Goal: Task Accomplishment & Management: Manage account settings

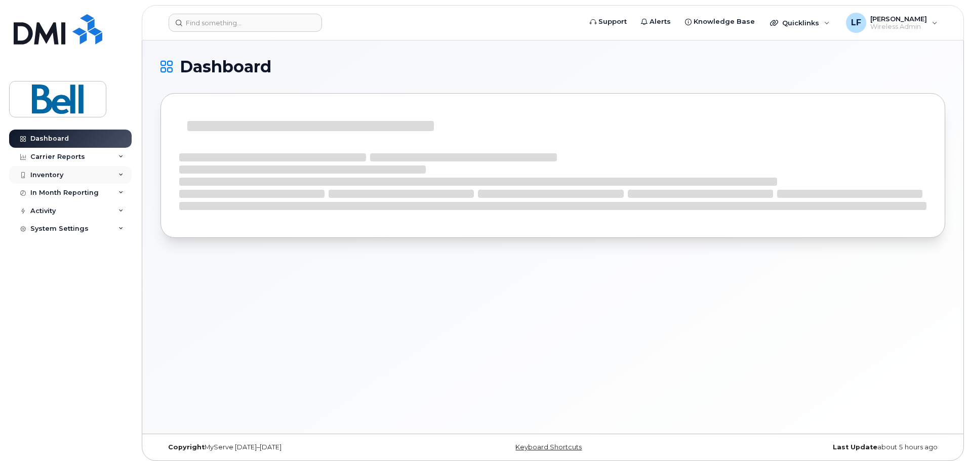
click at [45, 174] on div "Inventory" at bounding box center [46, 175] width 33 height 8
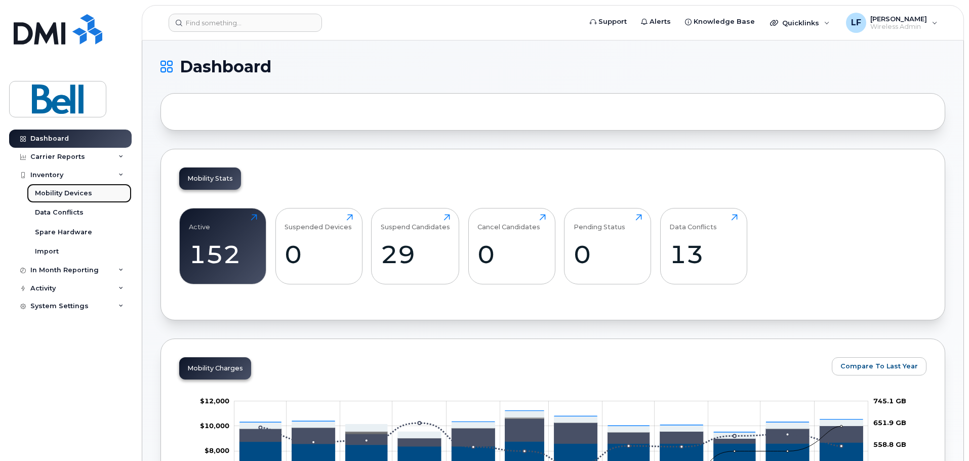
click at [62, 193] on div "Mobility Devices" at bounding box center [63, 193] width 57 height 9
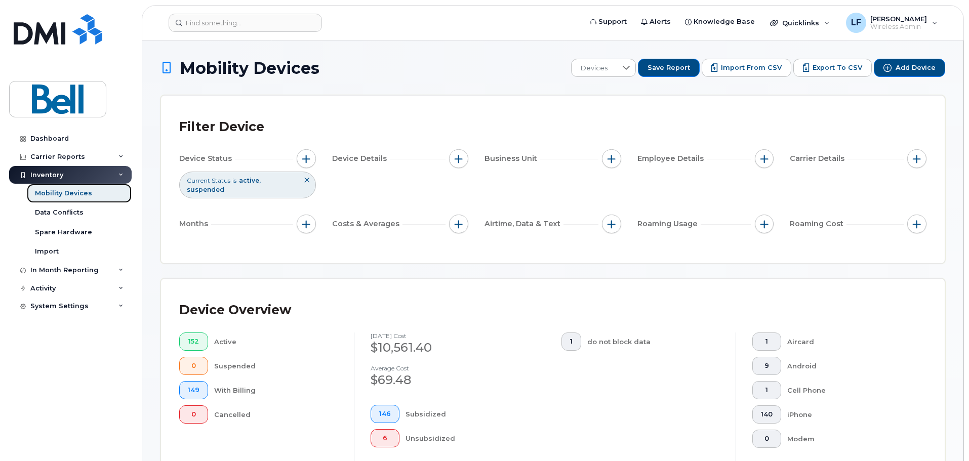
click at [76, 195] on div "Mobility Devices" at bounding box center [63, 193] width 57 height 9
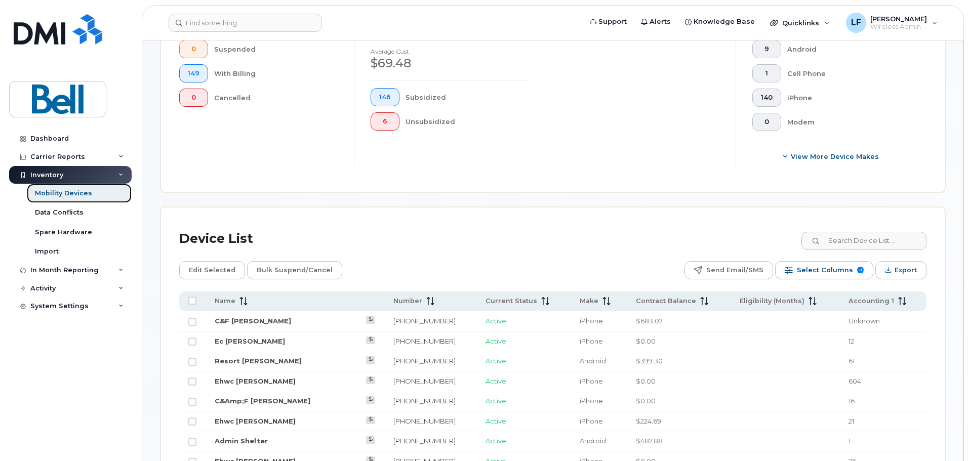
scroll to position [557, 0]
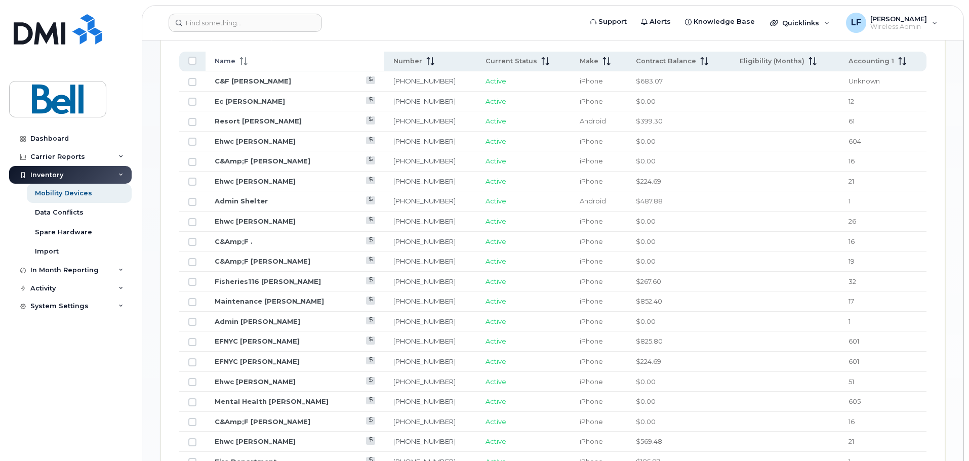
click at [232, 57] on span "Name" at bounding box center [225, 61] width 21 height 9
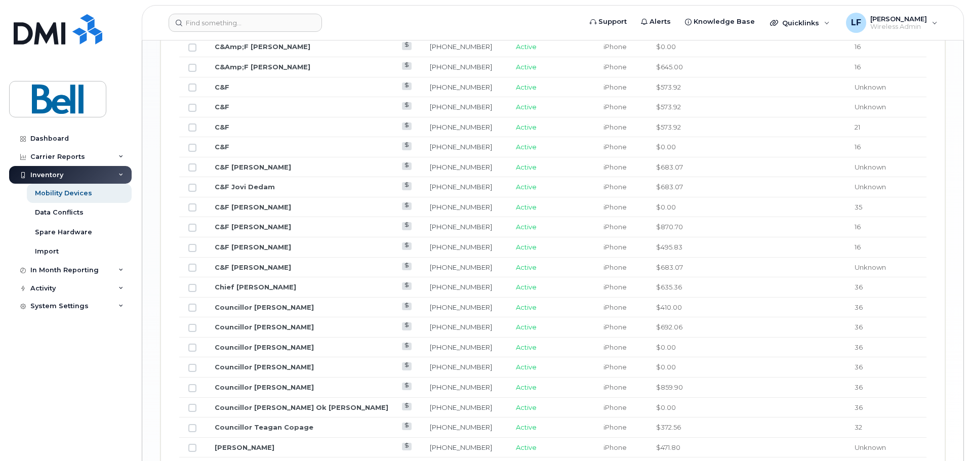
scroll to position [1253, 0]
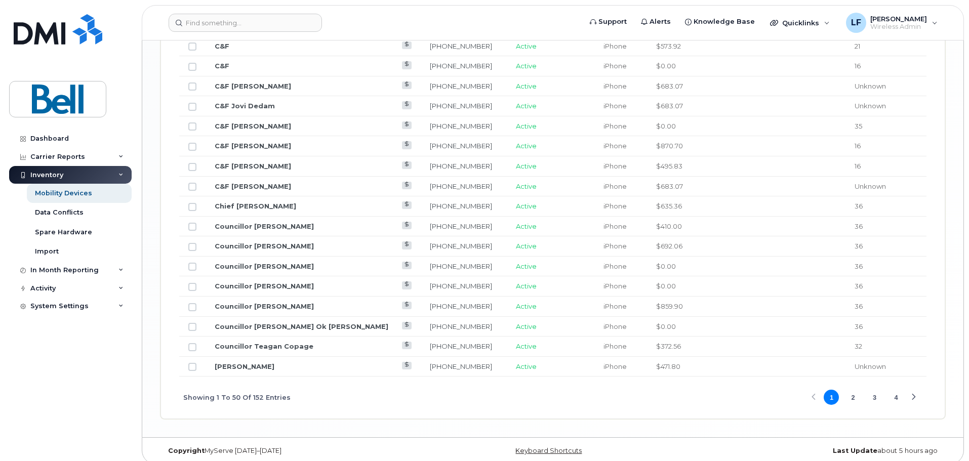
click at [852, 390] on button "2" at bounding box center [852, 397] width 15 height 15
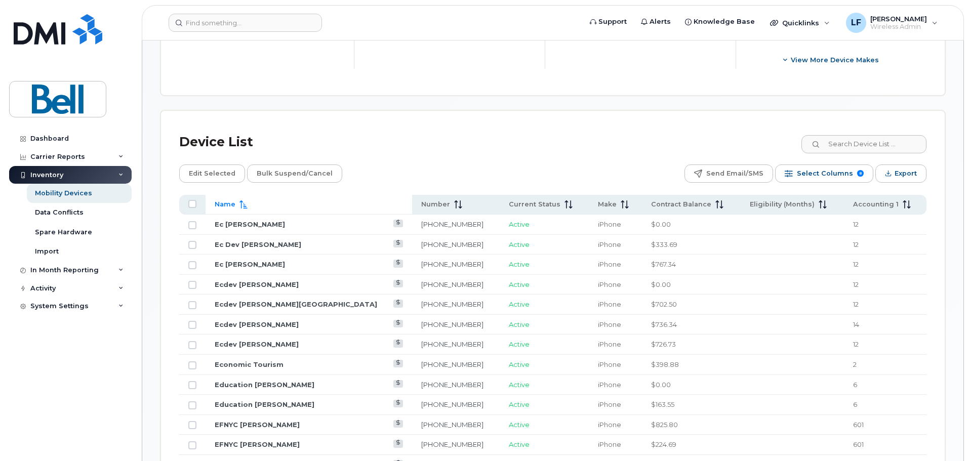
scroll to position [392, 0]
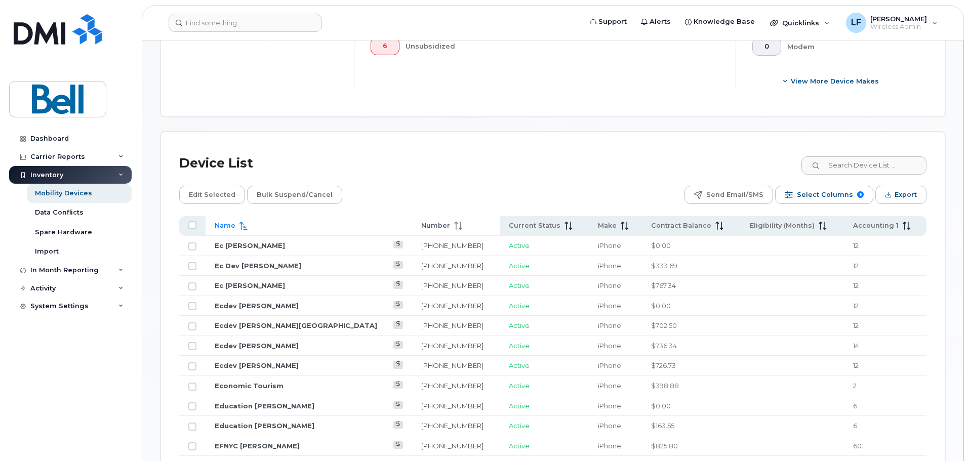
click at [421, 221] on span "Number" at bounding box center [435, 225] width 29 height 9
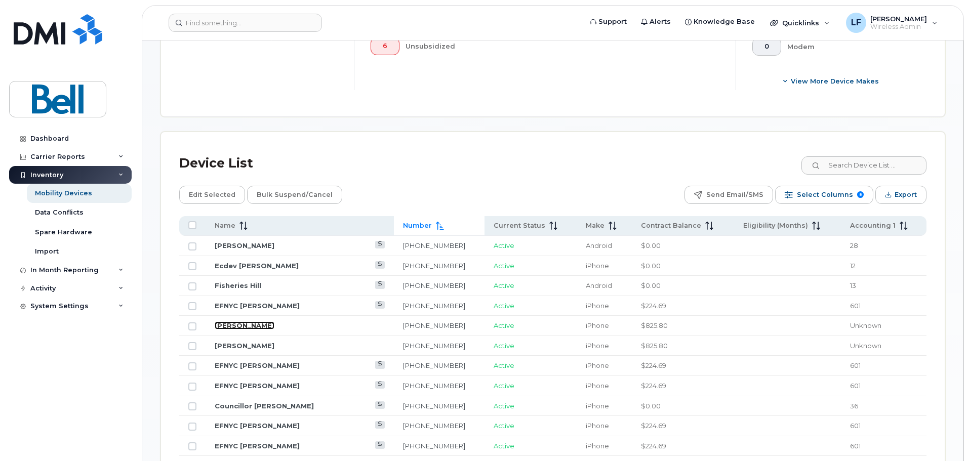
click at [242, 321] on link "[PERSON_NAME]" at bounding box center [245, 325] width 60 height 8
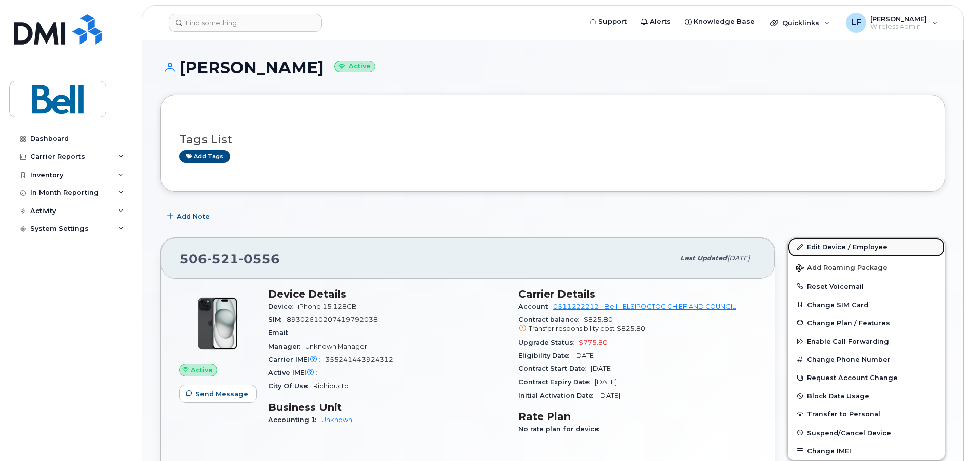
click at [861, 246] on link "Edit Device / Employee" at bounding box center [865, 247] width 157 height 18
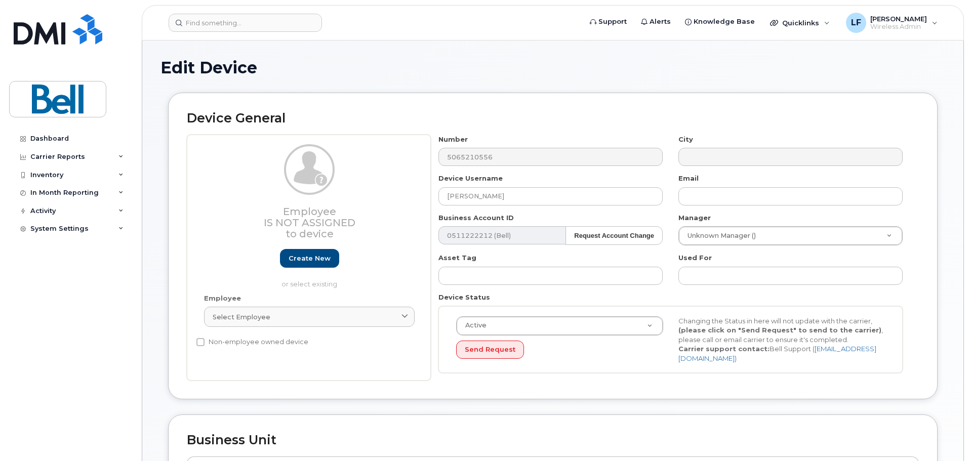
select select "159150"
drag, startPoint x: 519, startPoint y: 198, endPoint x: 423, endPoint y: 188, distance: 96.6
click at [423, 188] on div "Employee Is not assigned to device Create new or select existing Employee Selec…" at bounding box center [553, 258] width 732 height 246
type input "EFNYC Hannah"
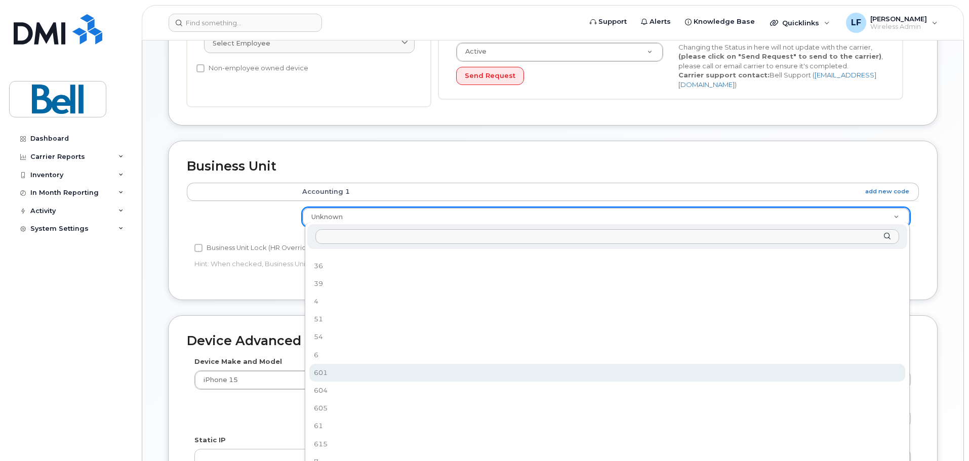
scroll to position [299, 0]
select select "16939133"
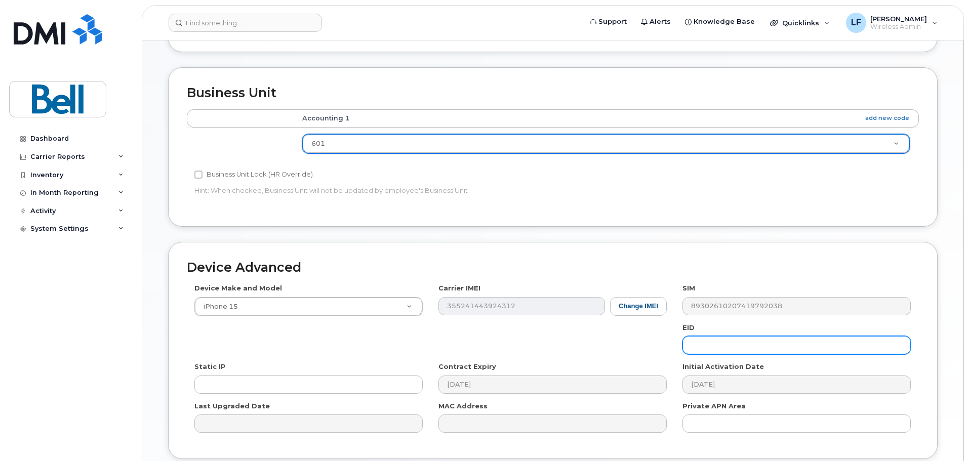
scroll to position [426, 0]
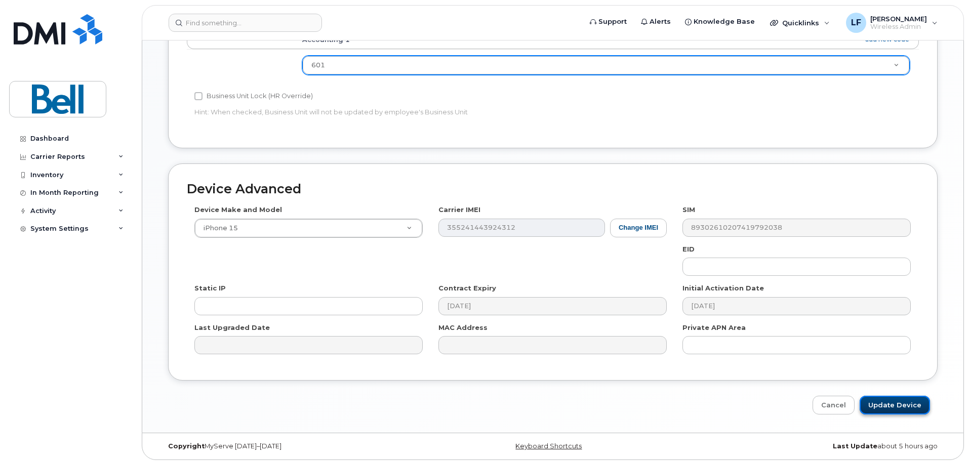
click at [887, 400] on input "Update Device" at bounding box center [894, 405] width 70 height 19
type input "Saving..."
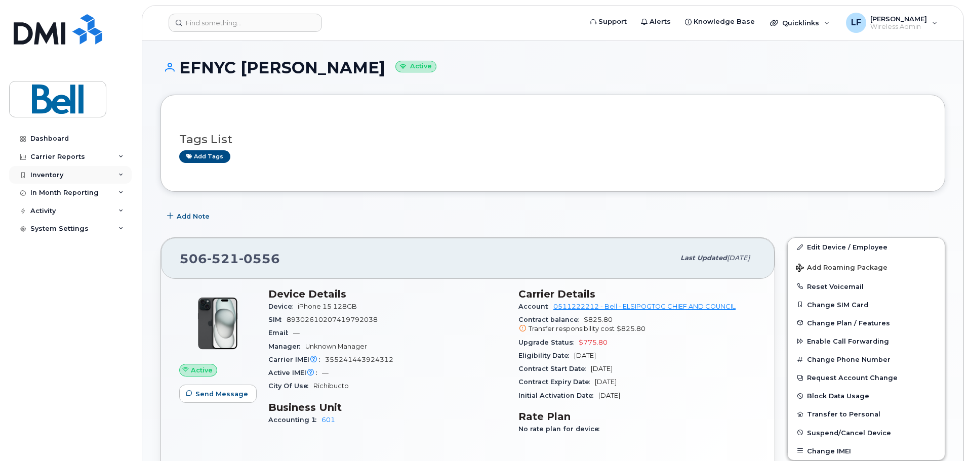
click at [46, 177] on div "Inventory" at bounding box center [46, 175] width 33 height 8
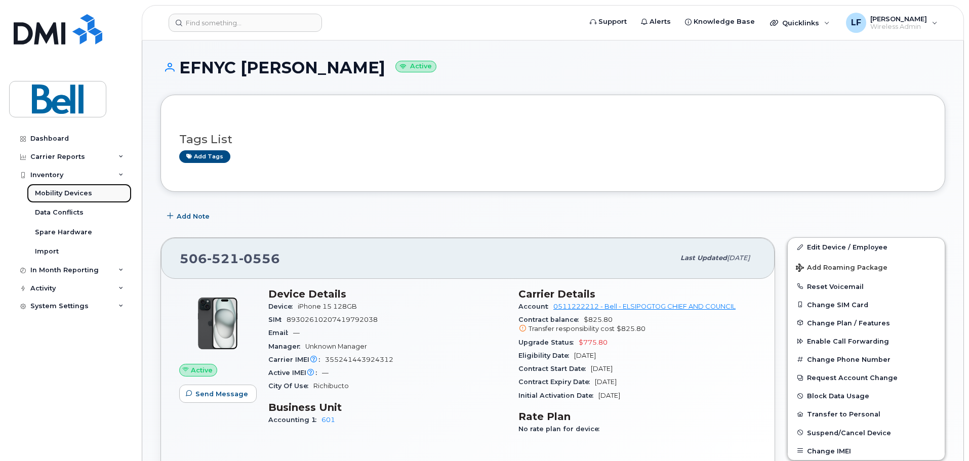
click at [57, 194] on div "Mobility Devices" at bounding box center [63, 193] width 57 height 9
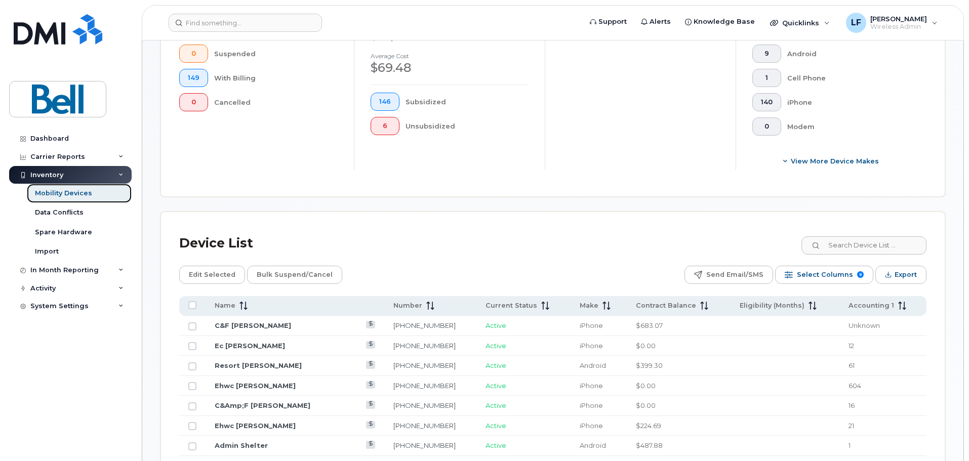
scroll to position [455, 0]
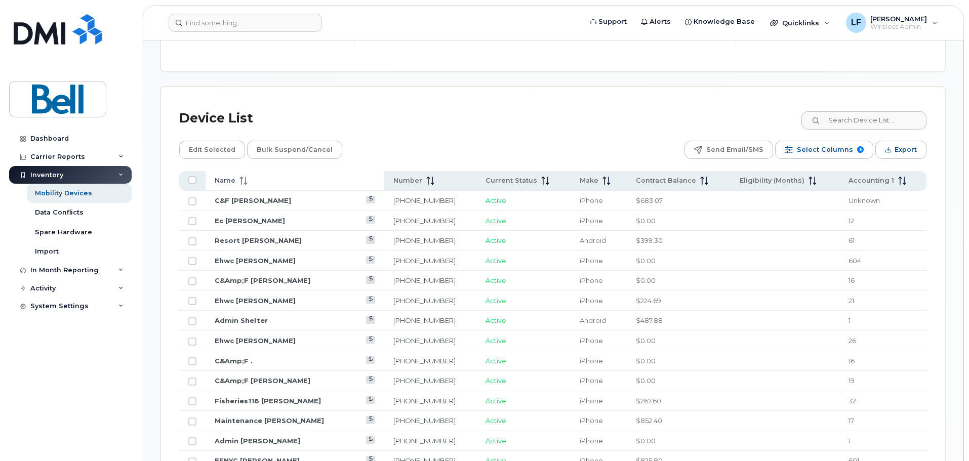
click at [250, 176] on div "Name" at bounding box center [295, 180] width 160 height 9
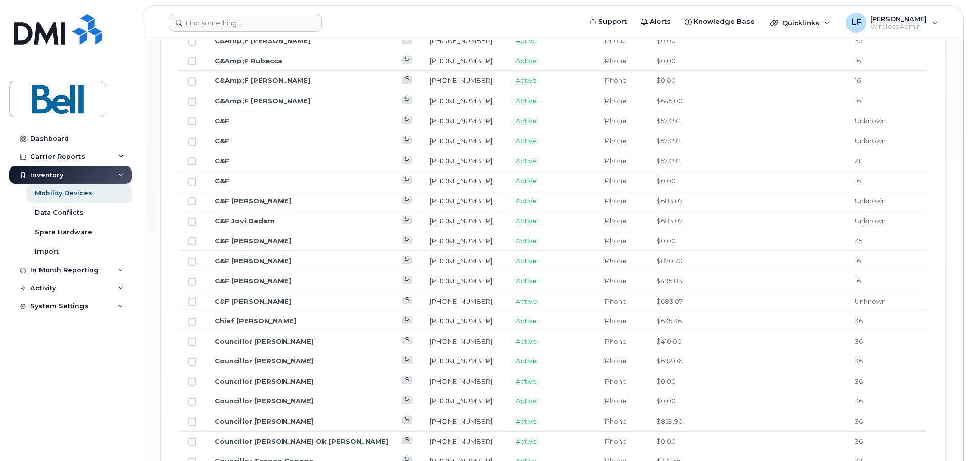
scroll to position [1271, 0]
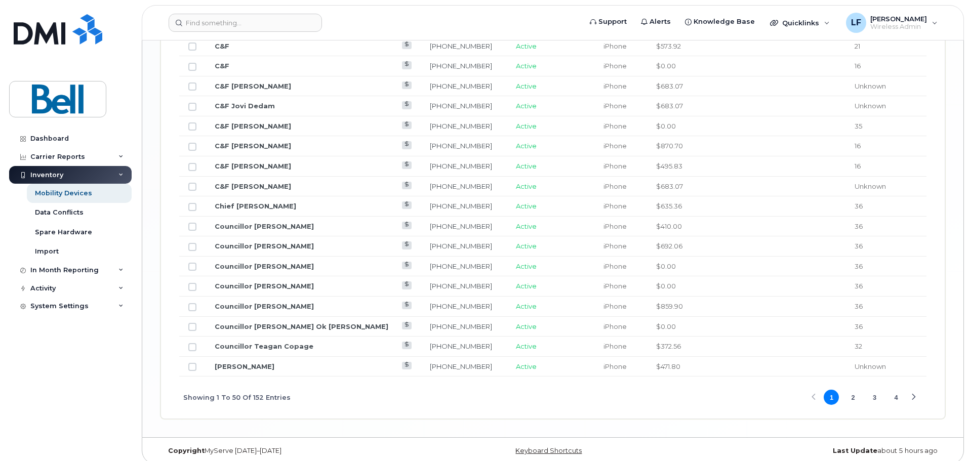
click at [851, 390] on button "2" at bounding box center [852, 397] width 15 height 15
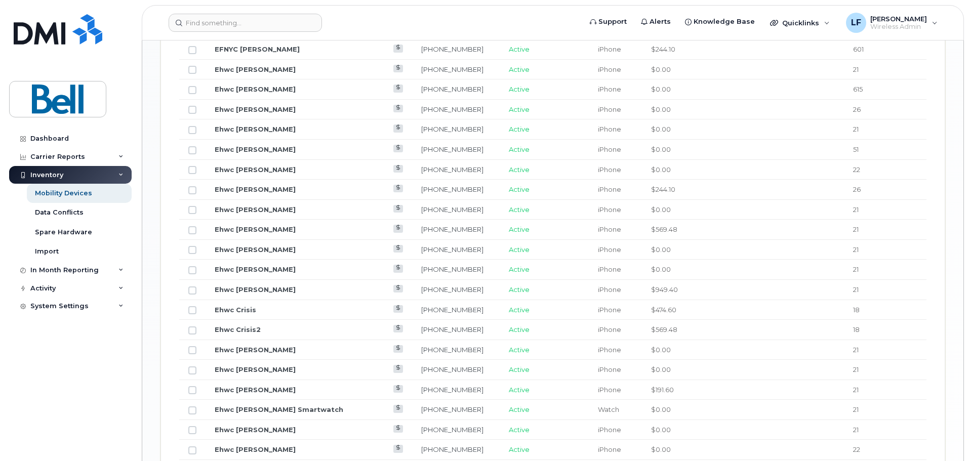
scroll to position [663, 0]
